Goal: Task Accomplishment & Management: Manage account settings

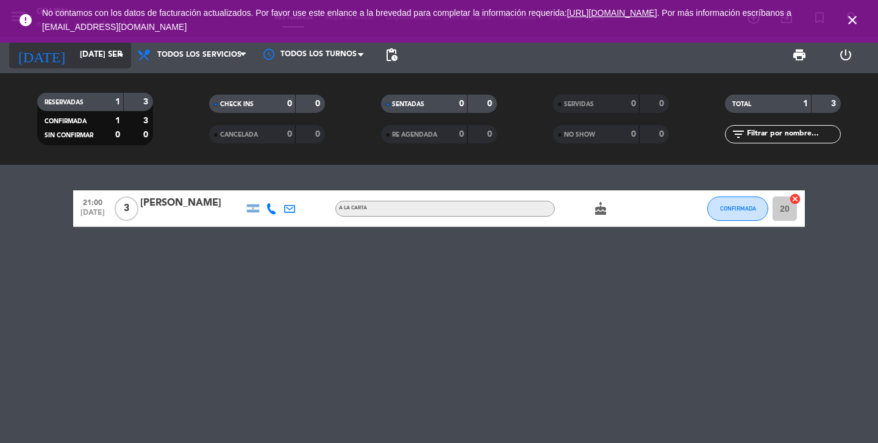
click at [103, 46] on input "[DATE] sep." at bounding box center [127, 55] width 107 height 22
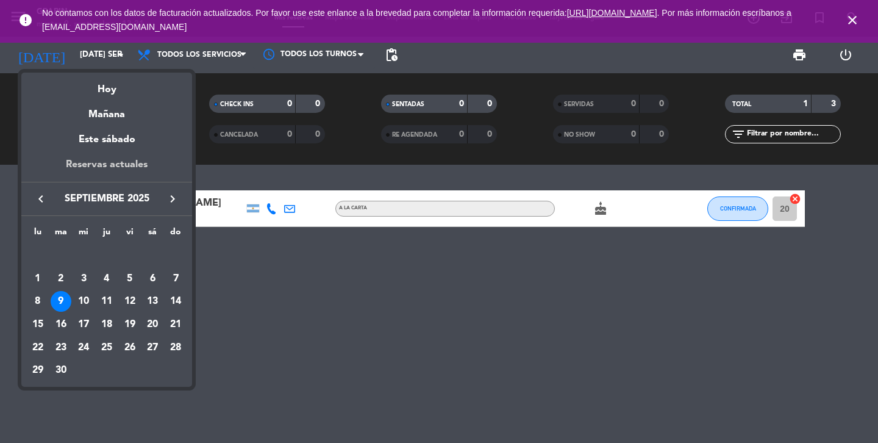
click at [118, 157] on div "Reservas actuales" at bounding box center [106, 169] width 171 height 25
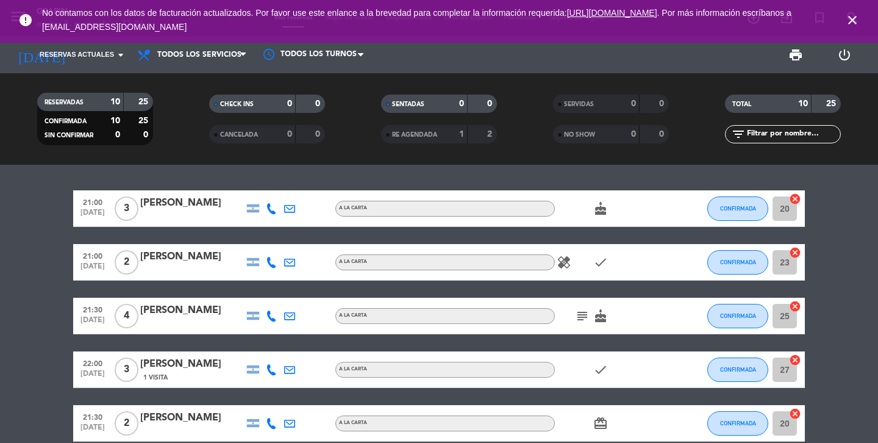
click at [853, 19] on icon "close" at bounding box center [852, 20] width 15 height 15
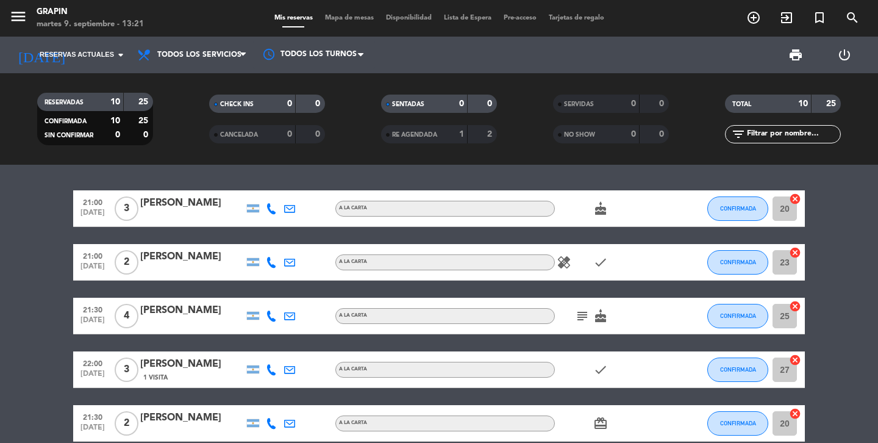
click at [563, 262] on icon "healing" at bounding box center [564, 262] width 15 height 15
click at [594, 264] on icon "check" at bounding box center [600, 262] width 15 height 15
click at [604, 208] on icon "cake" at bounding box center [600, 208] width 15 height 15
click at [583, 316] on icon "subject" at bounding box center [582, 315] width 15 height 15
click at [596, 316] on icon "cake" at bounding box center [600, 315] width 15 height 15
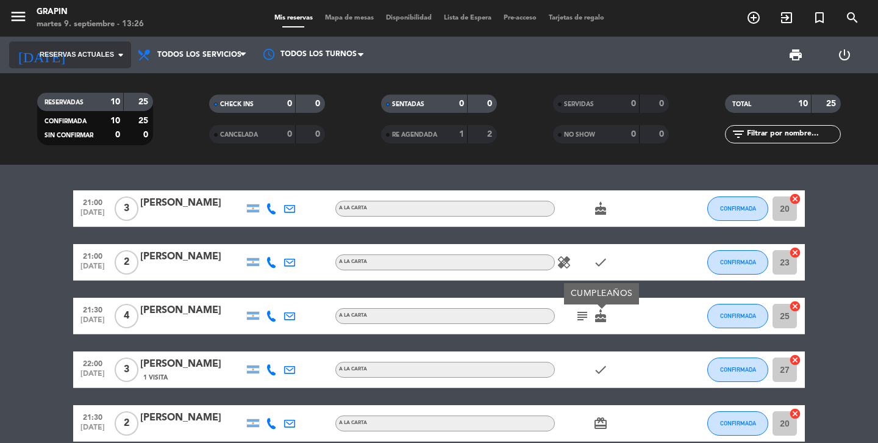
click at [121, 49] on icon "arrow_drop_down" at bounding box center [120, 55] width 15 height 15
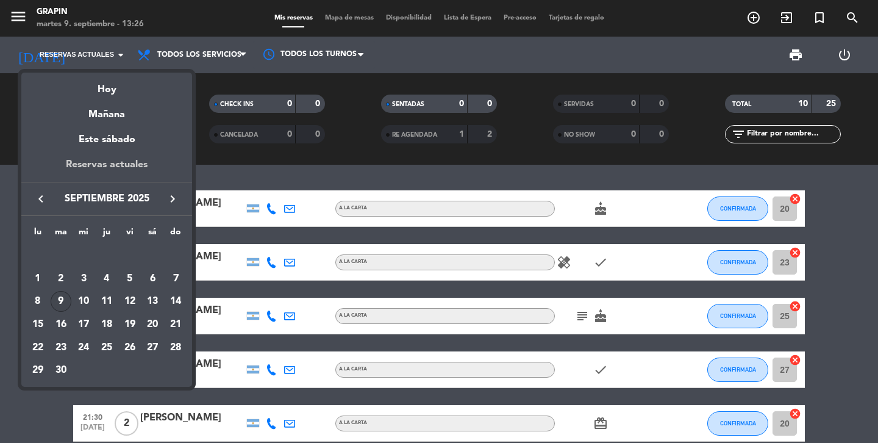
click at [129, 168] on div "Reservas actuales" at bounding box center [106, 169] width 171 height 25
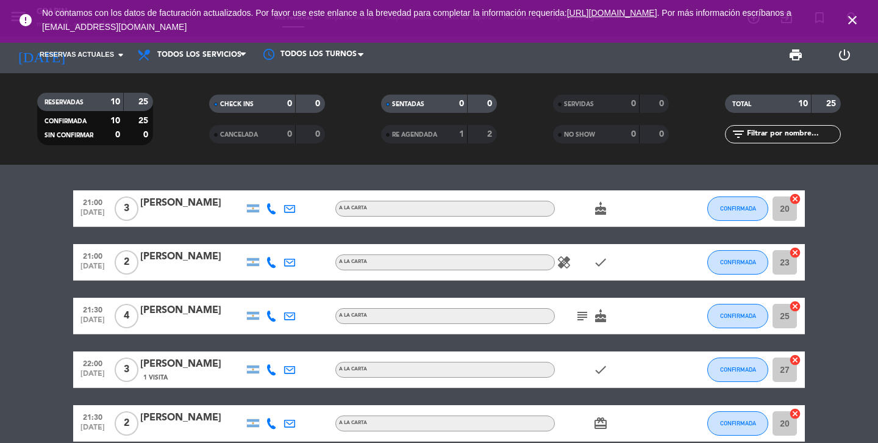
click at [847, 23] on icon "close" at bounding box center [852, 20] width 15 height 15
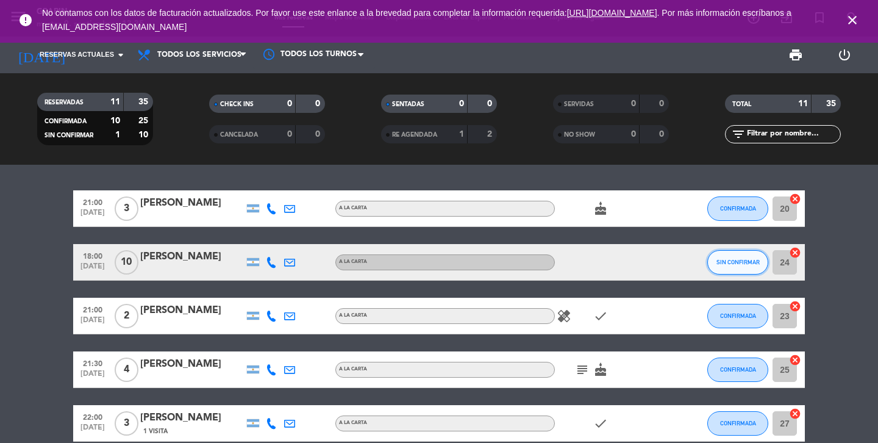
click at [733, 255] on button "SIN CONFIRMAR" at bounding box center [737, 262] width 61 height 24
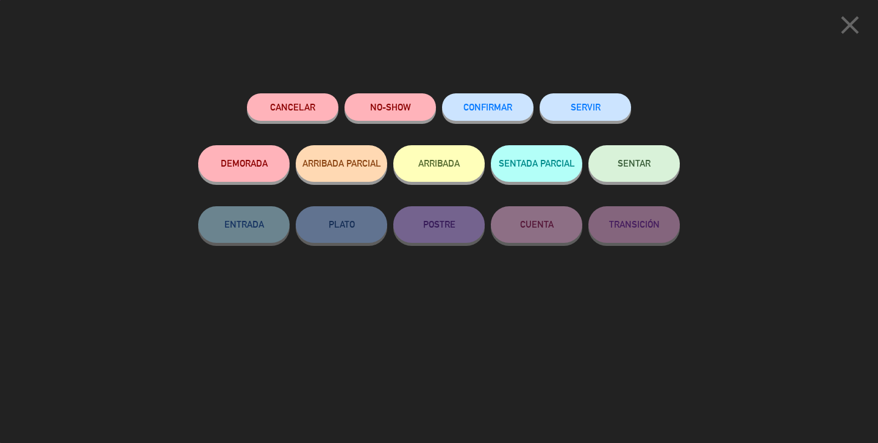
click at [475, 106] on span "CONFIRMAR" at bounding box center [487, 107] width 49 height 10
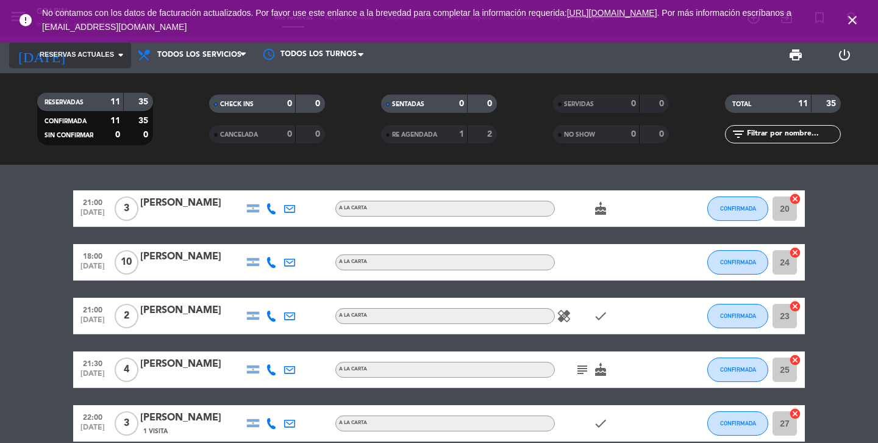
click at [118, 53] on icon "arrow_drop_down" at bounding box center [120, 55] width 15 height 15
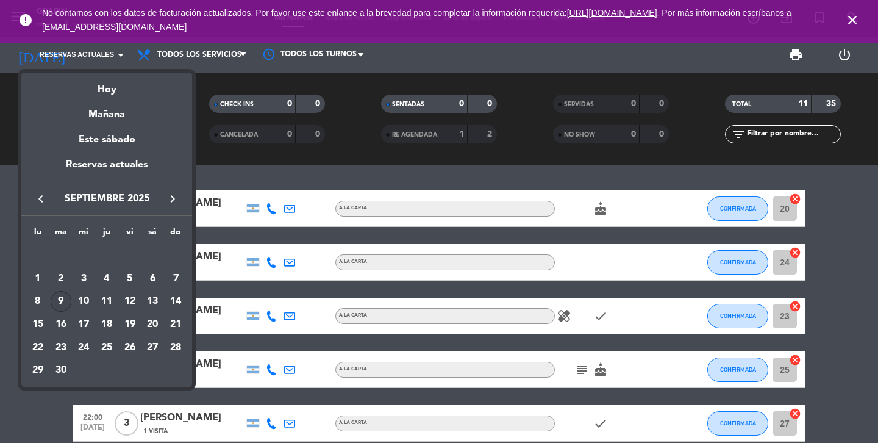
click at [127, 85] on div "Hoy" at bounding box center [106, 85] width 171 height 25
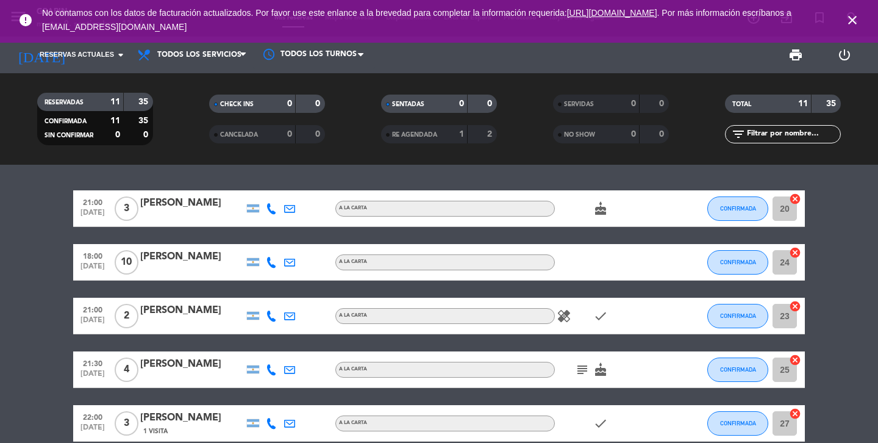
type input "[DATE] sep."
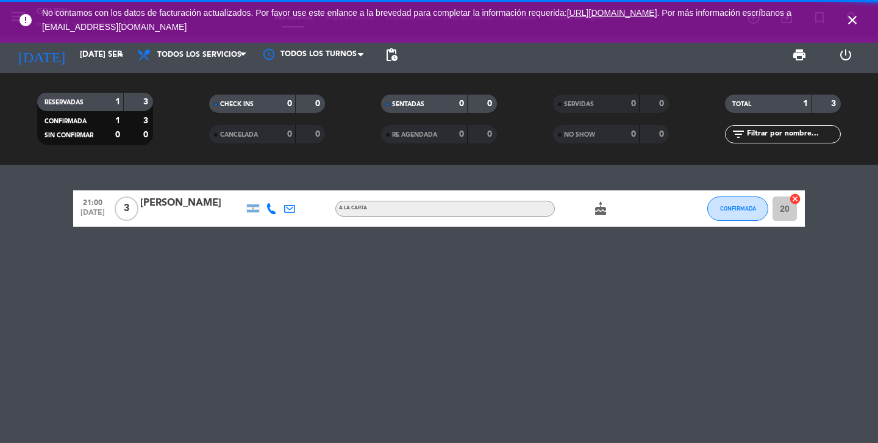
click at [856, 18] on icon "close" at bounding box center [852, 20] width 15 height 15
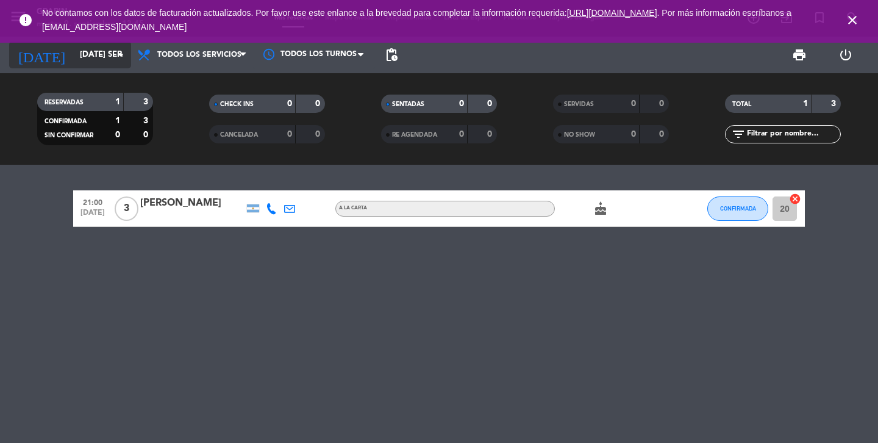
click at [107, 63] on input "[DATE] sep." at bounding box center [127, 55] width 107 height 22
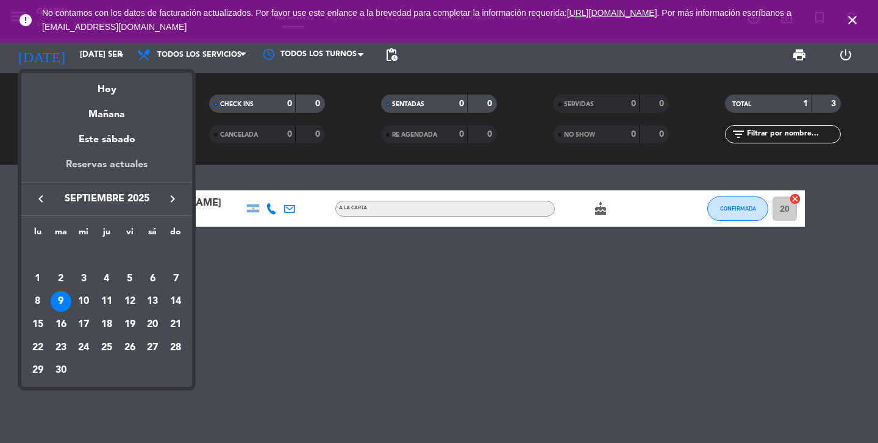
click at [93, 175] on div "Reservas actuales" at bounding box center [106, 169] width 171 height 25
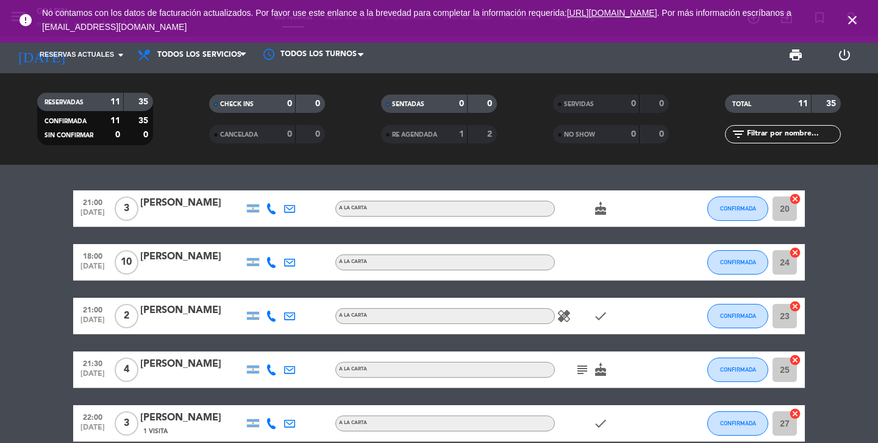
click at [848, 21] on icon "close" at bounding box center [852, 20] width 15 height 15
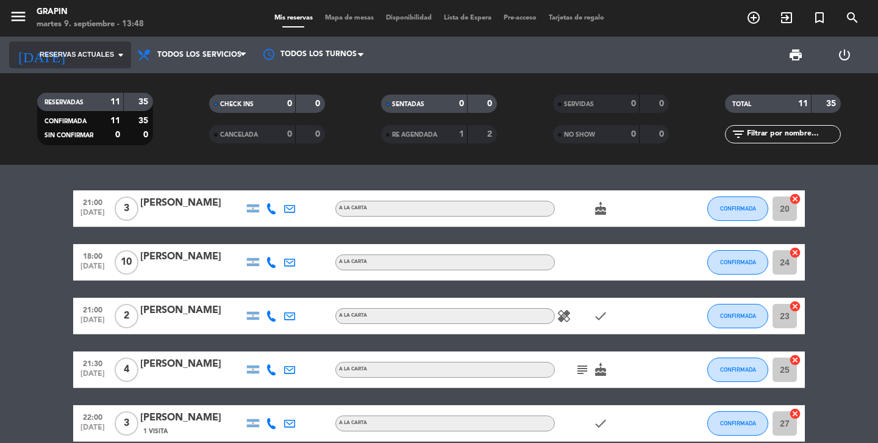
click at [113, 57] on icon "arrow_drop_down" at bounding box center [120, 55] width 15 height 15
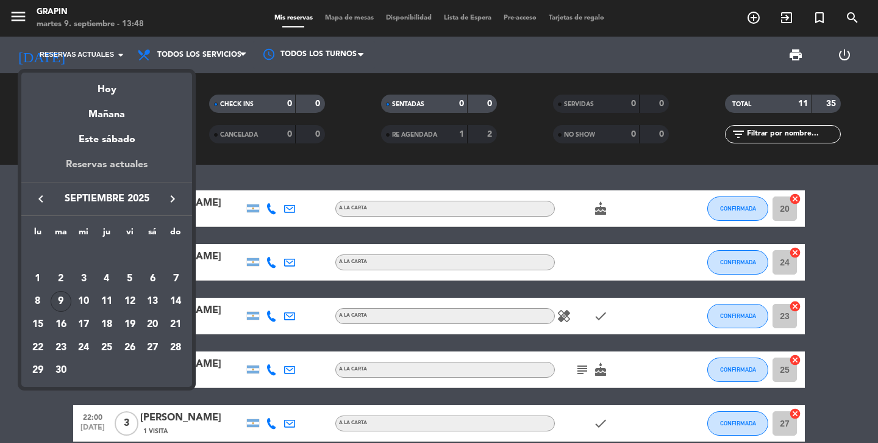
click at [124, 166] on div "Reservas actuales" at bounding box center [106, 169] width 171 height 25
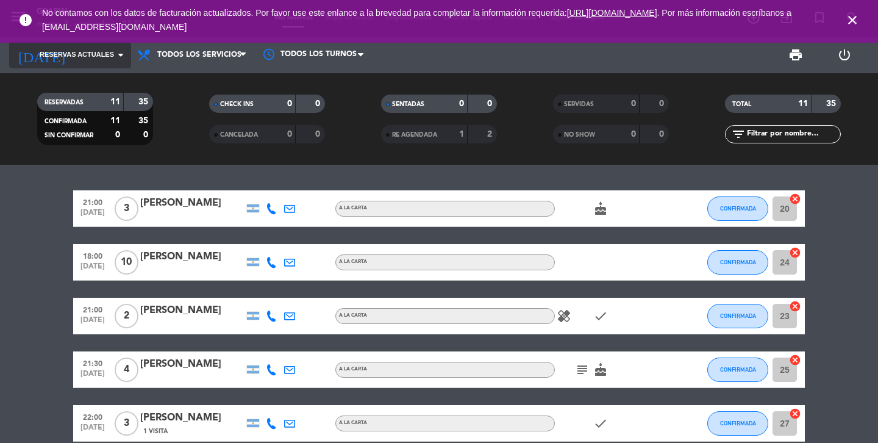
click at [103, 54] on span "Reservas actuales" at bounding box center [77, 54] width 74 height 11
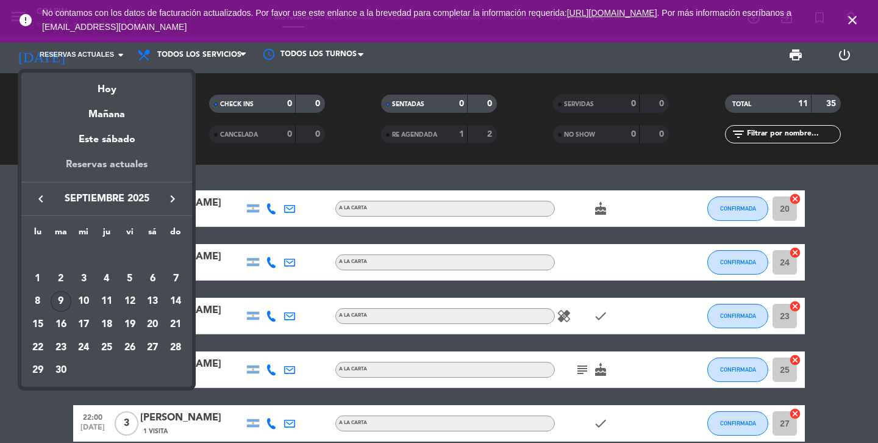
click at [96, 171] on div "Reservas actuales" at bounding box center [106, 169] width 171 height 25
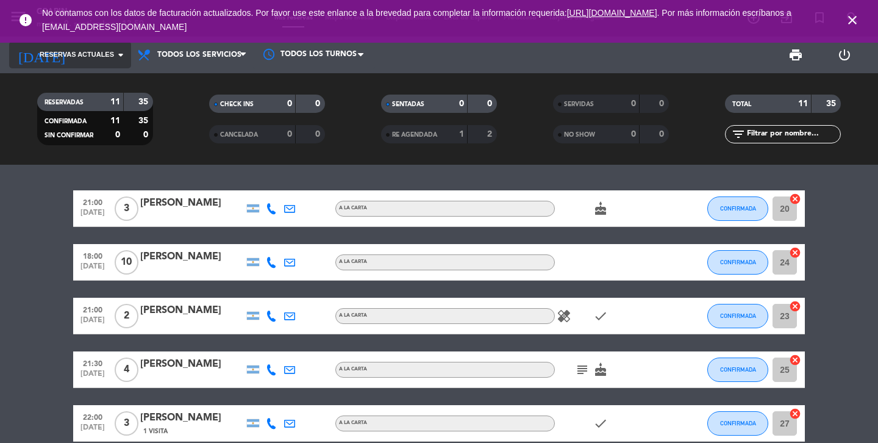
click at [126, 60] on icon "arrow_drop_down" at bounding box center [120, 55] width 15 height 15
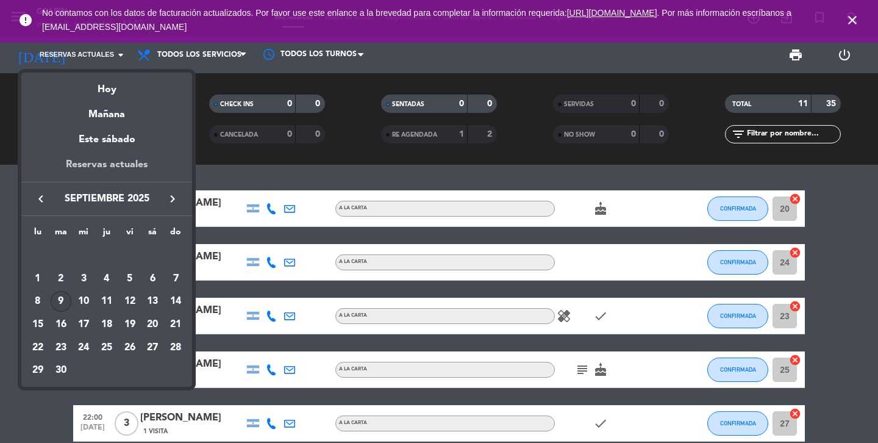
click at [138, 169] on div "Reservas actuales" at bounding box center [106, 169] width 171 height 25
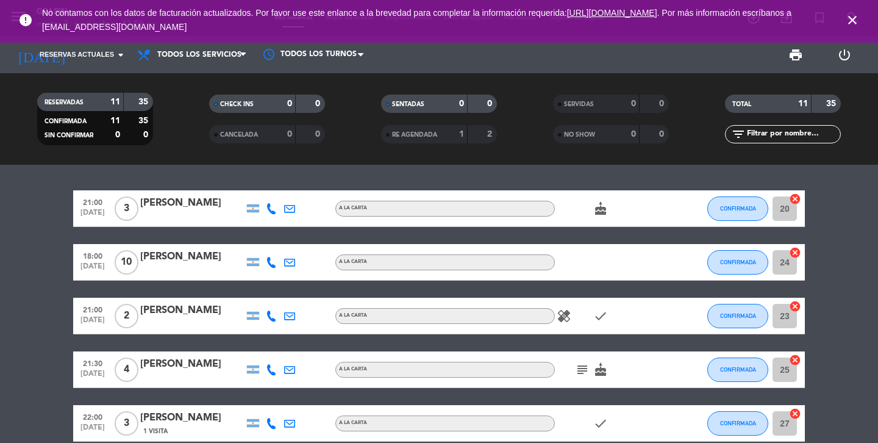
click at [846, 21] on icon "close" at bounding box center [852, 20] width 15 height 15
click at [94, 59] on span "Reservas actuales" at bounding box center [77, 54] width 74 height 11
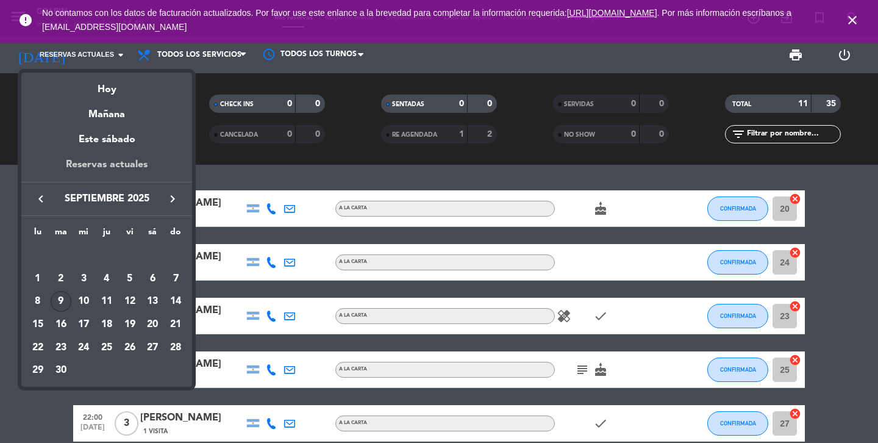
click at [109, 166] on div "Reservas actuales" at bounding box center [106, 169] width 171 height 25
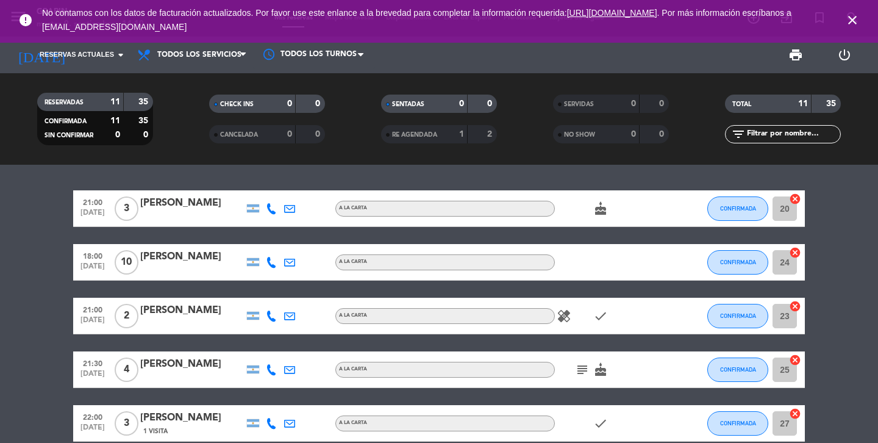
click at [850, 16] on icon "close" at bounding box center [852, 20] width 15 height 15
